Goal: Task Accomplishment & Management: Use online tool/utility

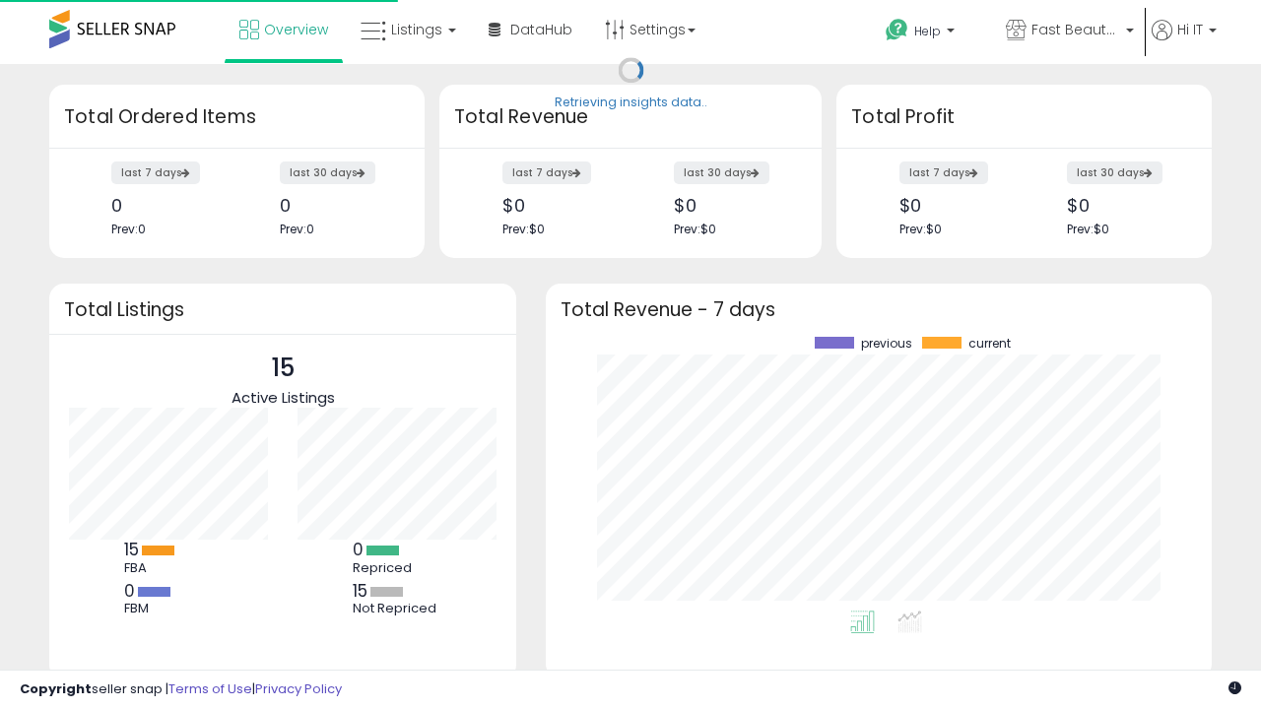
scroll to position [274, 626]
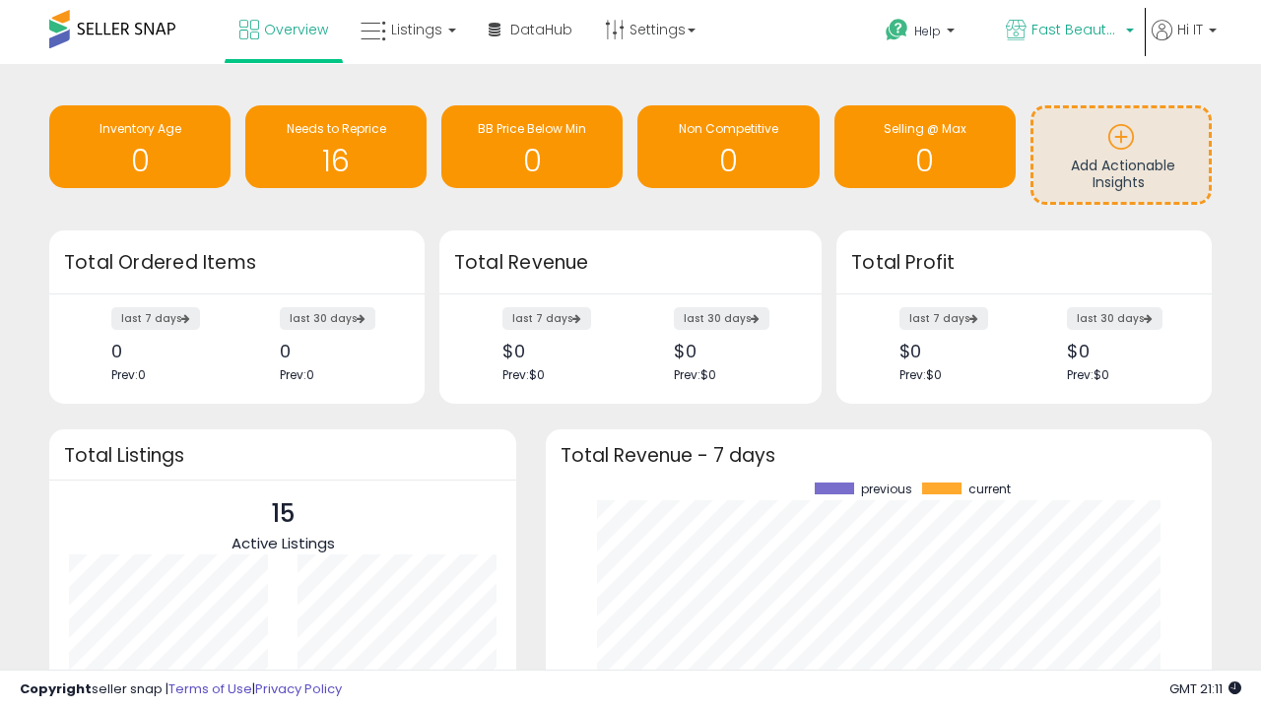
click at [1068, 32] on span "Fast Beauty ([GEOGRAPHIC_DATA])" at bounding box center [1075, 30] width 89 height 20
click at [0, 0] on span "Fast Beauty ([GEOGRAPHIC_DATA])" at bounding box center [0, 0] width 0 height 0
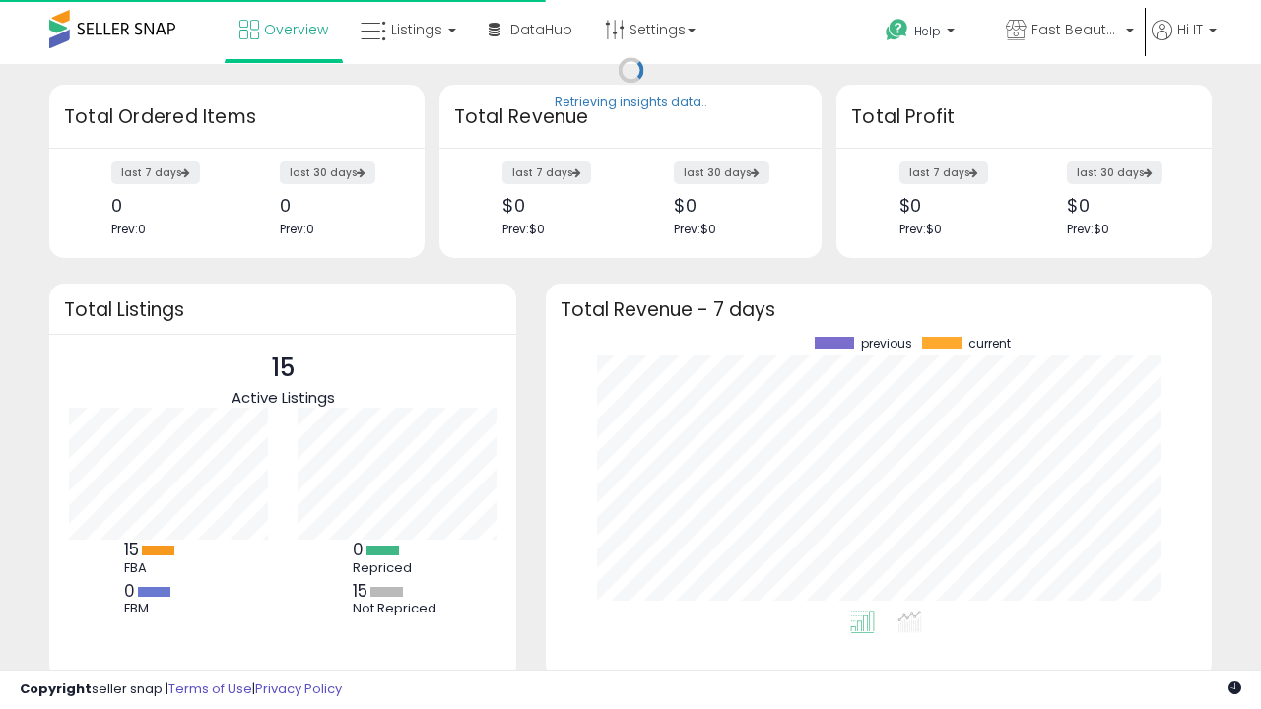
scroll to position [274, 626]
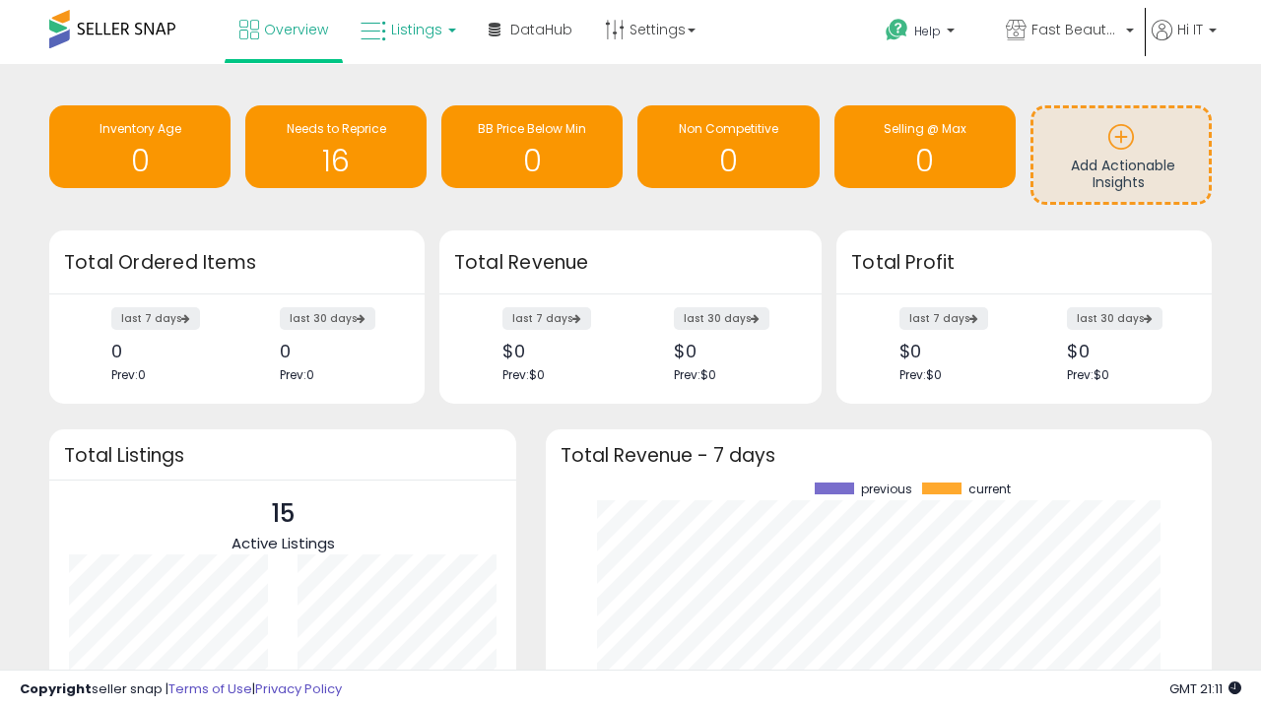
click at [406, 30] on span "Listings" at bounding box center [416, 30] width 51 height 20
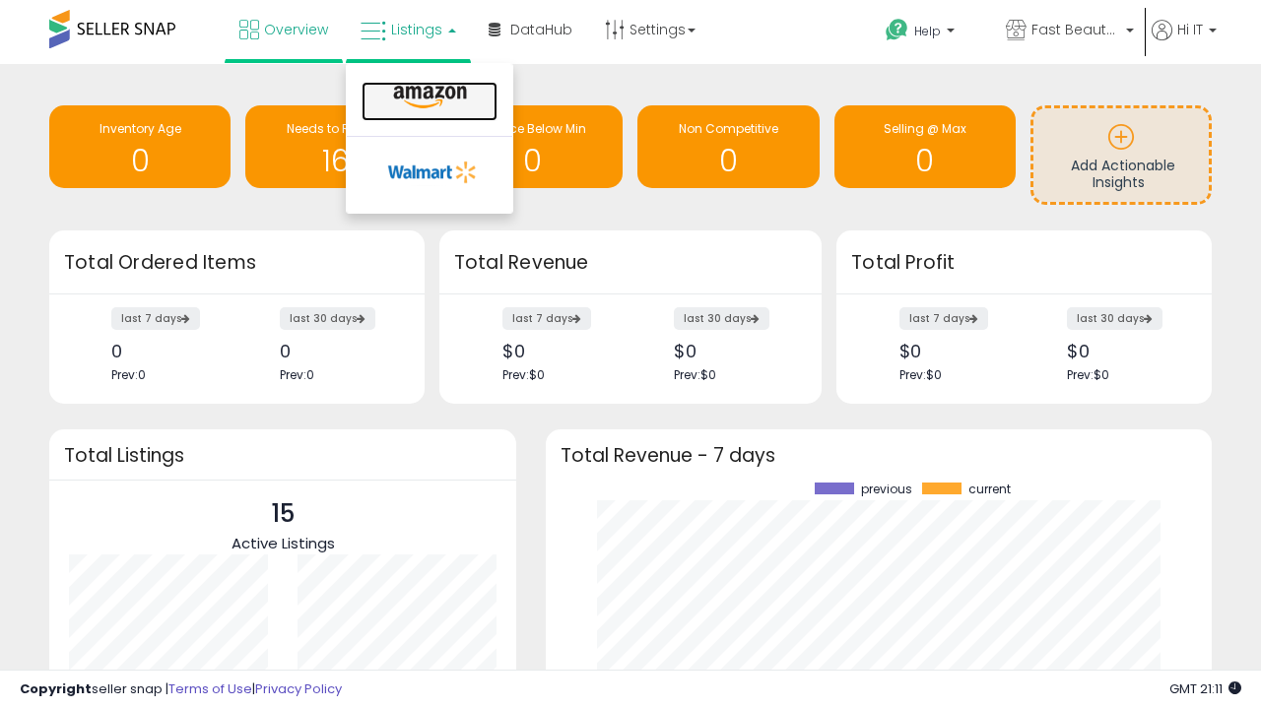
click at [427, 97] on icon at bounding box center [430, 98] width 86 height 26
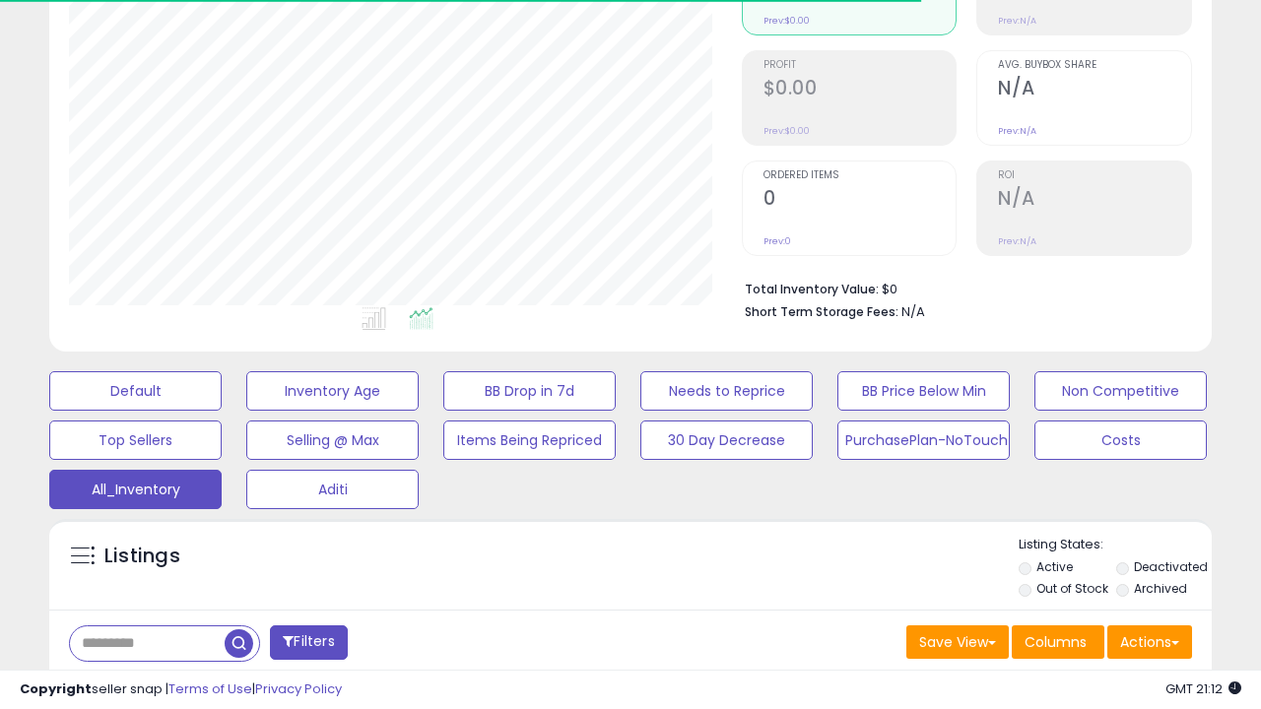
scroll to position [588, 0]
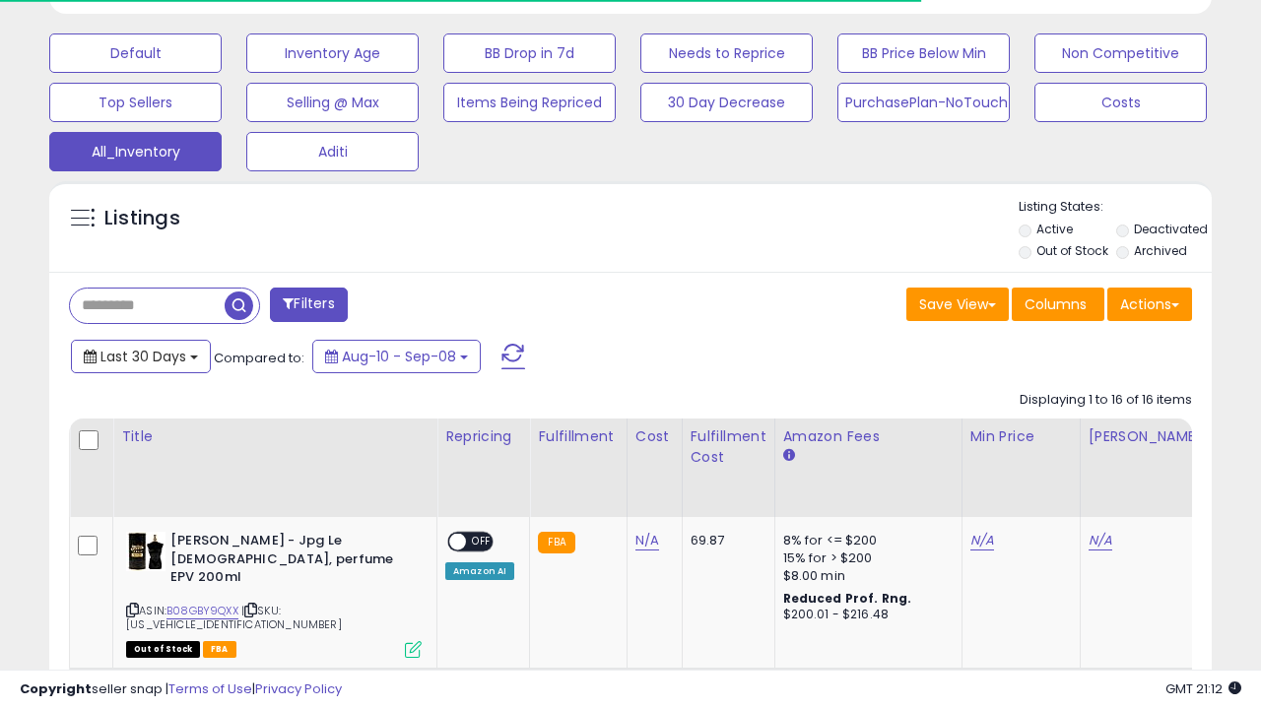
click at [140, 355] on span "Last 30 Days" at bounding box center [143, 357] width 86 height 20
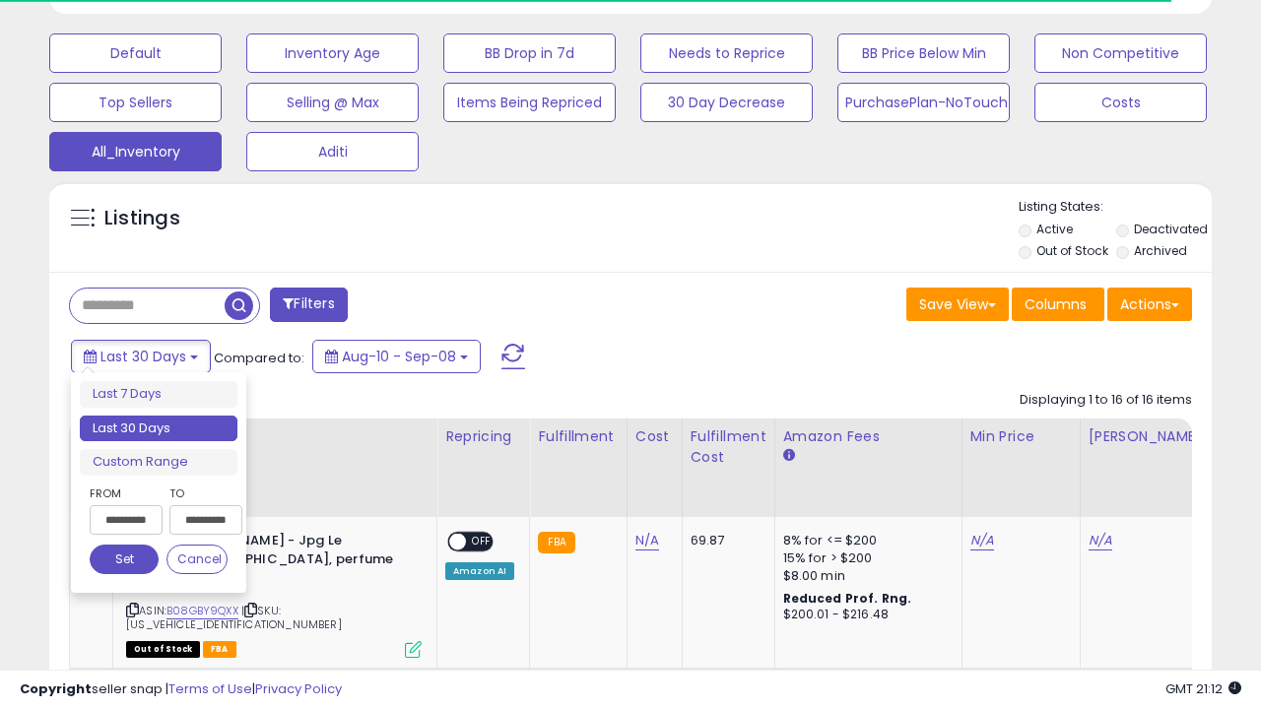
click at [159, 428] on li "Last 30 Days" at bounding box center [159, 429] width 158 height 27
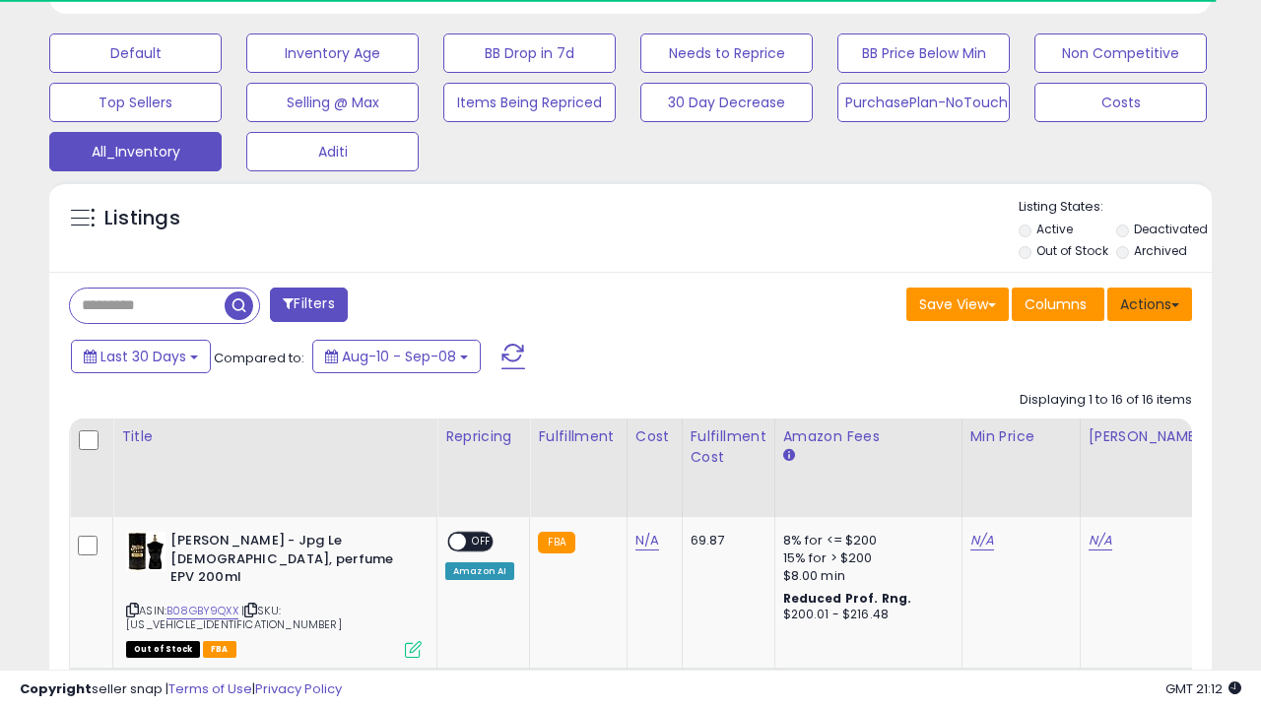
click at [1149, 302] on button "Actions" at bounding box center [1149, 304] width 85 height 33
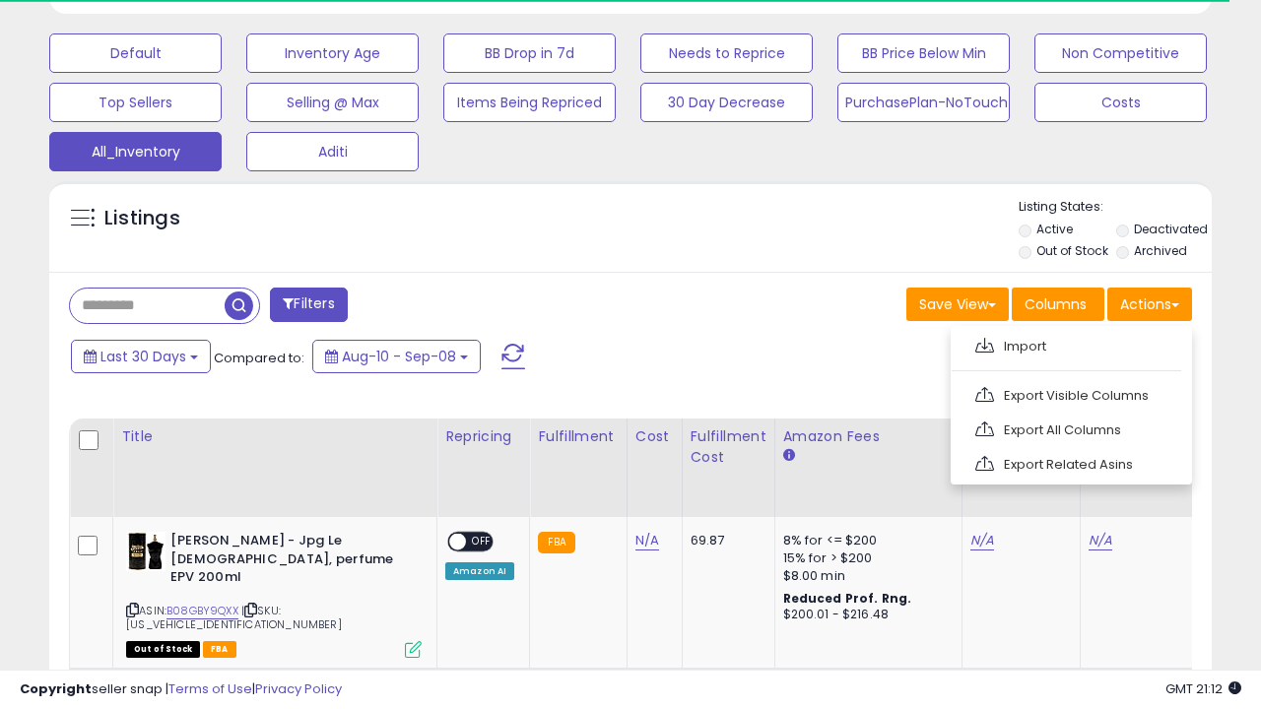
click at [1068, 427] on link "Export All Columns" at bounding box center [1069, 430] width 216 height 31
